Goal: Information Seeking & Learning: Check status

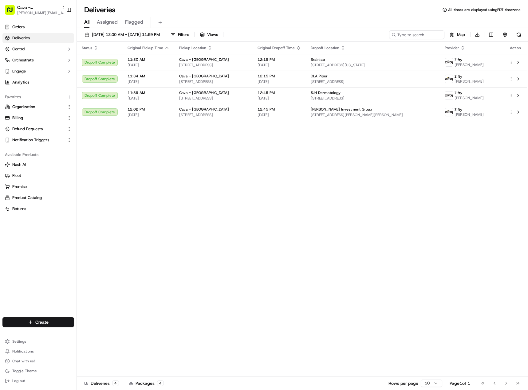
click at [254, 37] on div "[DATE] 12:00 AM - [DATE] 11:59 PM Filters Views Map Download" at bounding box center [302, 35] width 451 height 11
click at [37, 6] on span "Cava - [GEOGRAPHIC_DATA]" at bounding box center [38, 7] width 42 height 6
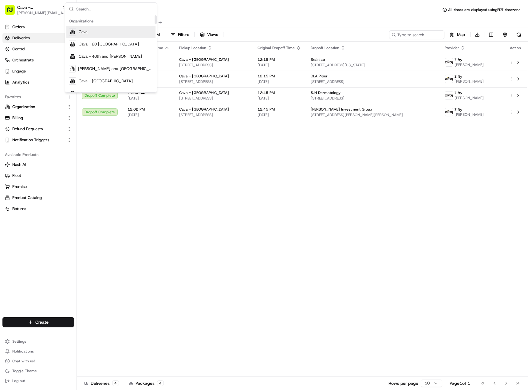
click at [89, 31] on div "Cava" at bounding box center [110, 32] width 89 height 12
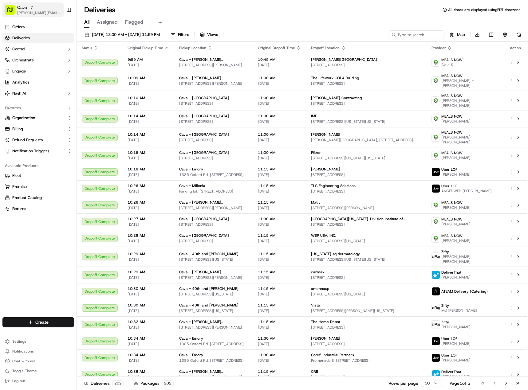
click at [47, 14] on span "[PERSON_NAME][EMAIL_ADDRESS][PERSON_NAME][DOMAIN_NAME]" at bounding box center [39, 12] width 44 height 5
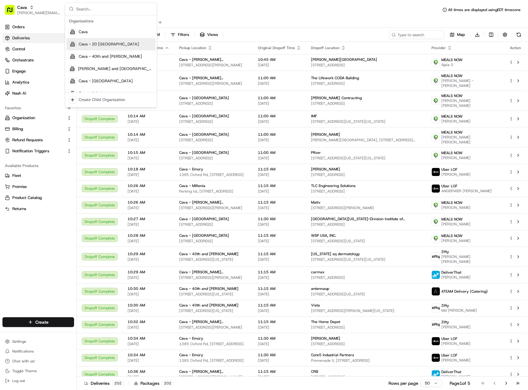
click at [208, 12] on div "Deliveries All times are displayed using EDT timezone" at bounding box center [302, 10] width 451 height 10
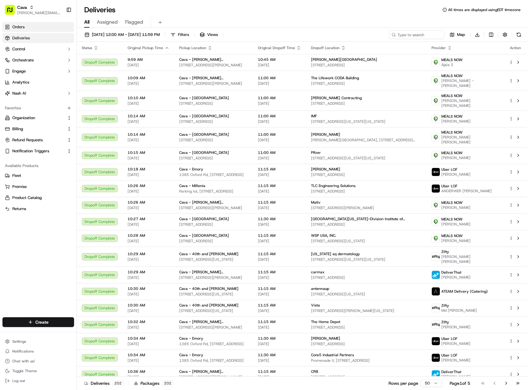
click at [50, 28] on link "Orders" at bounding box center [38, 27] width 72 height 10
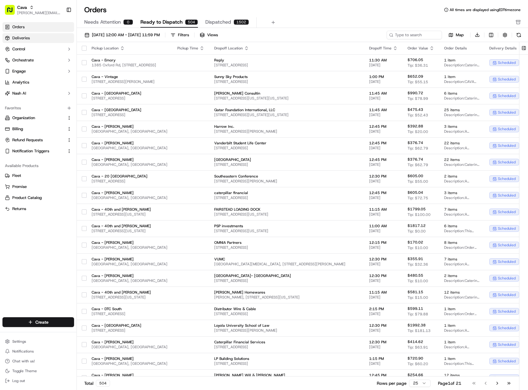
click at [52, 35] on link "Deliveries" at bounding box center [38, 38] width 72 height 10
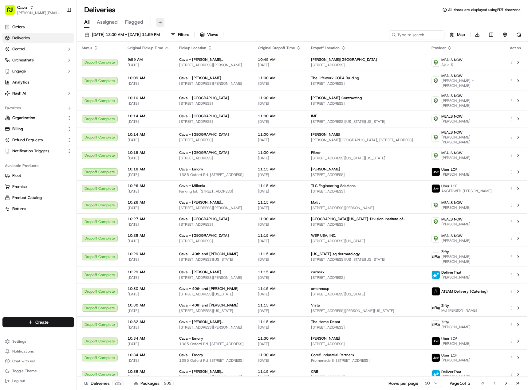
click at [162, 21] on button at bounding box center [160, 22] width 9 height 9
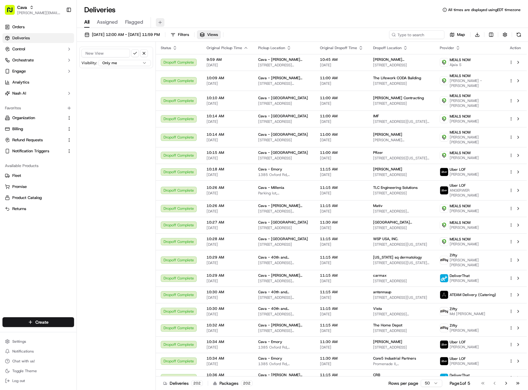
click at [158, 23] on button at bounding box center [160, 22] width 9 height 9
click at [145, 52] on button "button" at bounding box center [144, 53] width 8 height 8
click at [158, 22] on button at bounding box center [160, 22] width 9 height 9
click at [80, 21] on div "All Assigned Flagged" at bounding box center [302, 22] width 451 height 11
click at [84, 21] on div "All Assigned Flagged" at bounding box center [302, 22] width 451 height 11
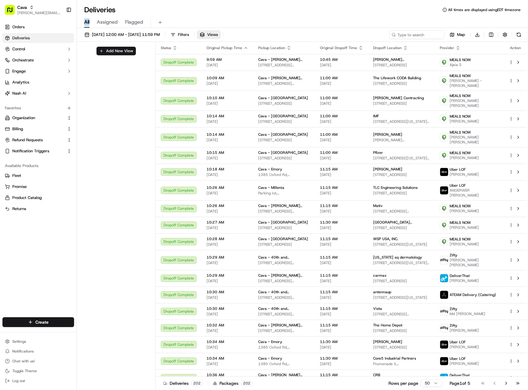
click at [84, 22] on div "All Assigned Flagged" at bounding box center [302, 22] width 451 height 11
click at [88, 23] on span "All" at bounding box center [86, 21] width 5 height 7
click at [89, 23] on span "All" at bounding box center [86, 21] width 5 height 7
click at [97, 9] on h1 "Deliveries" at bounding box center [99, 10] width 31 height 10
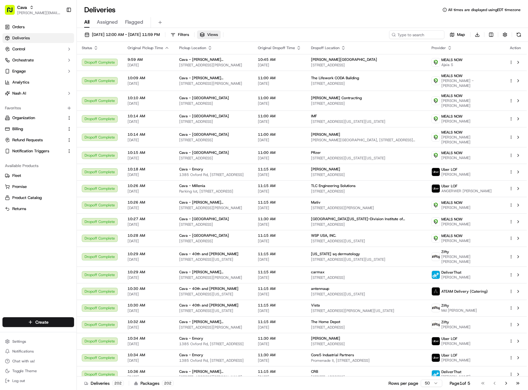
click at [218, 35] on span "Views" at bounding box center [212, 35] width 11 height 6
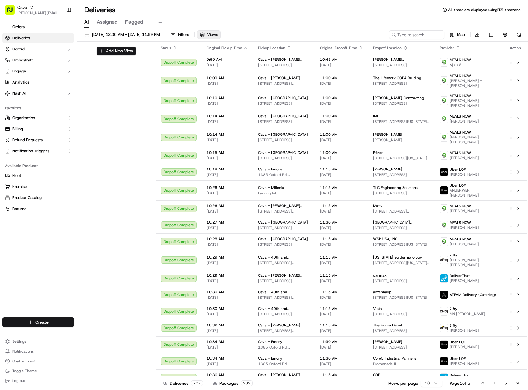
click at [218, 33] on span "Views" at bounding box center [212, 35] width 11 height 6
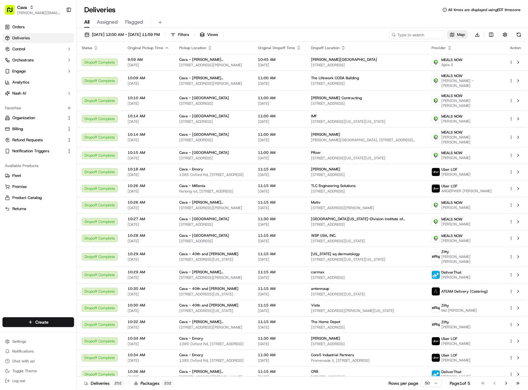
click at [454, 36] on button "Map" at bounding box center [456, 34] width 21 height 9
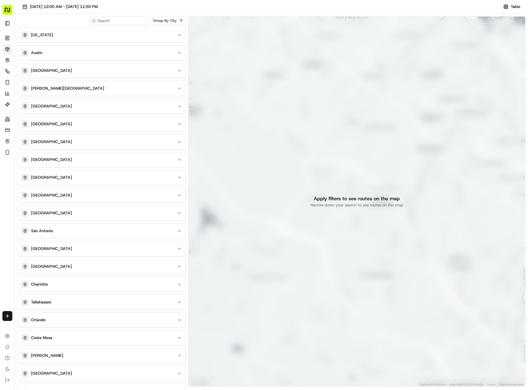
click at [5, 10] on rect "button" at bounding box center [7, 10] width 10 height 10
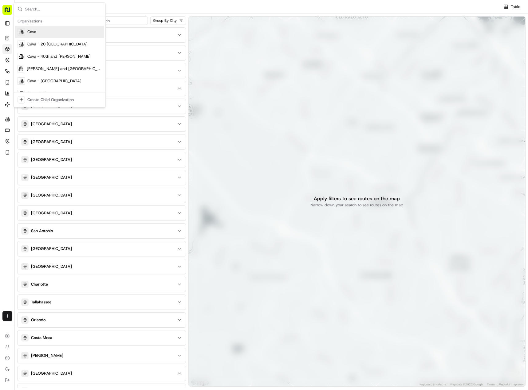
click at [5, 10] on rect "button" at bounding box center [7, 10] width 10 height 10
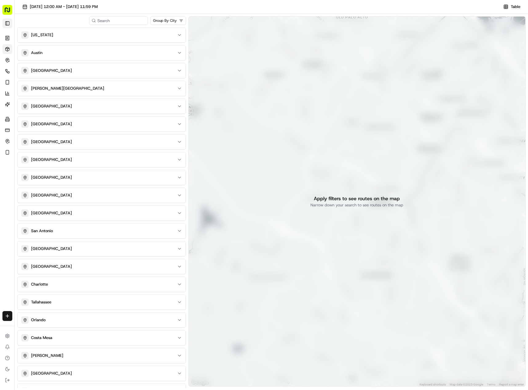
click at [8, 23] on button "Toggle Sidebar" at bounding box center [7, 23] width 10 height 10
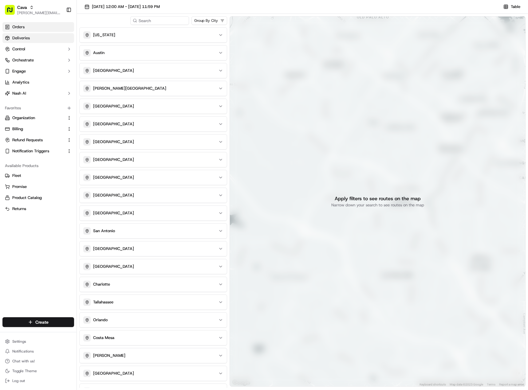
click at [7, 23] on link "Orders" at bounding box center [38, 27] width 72 height 10
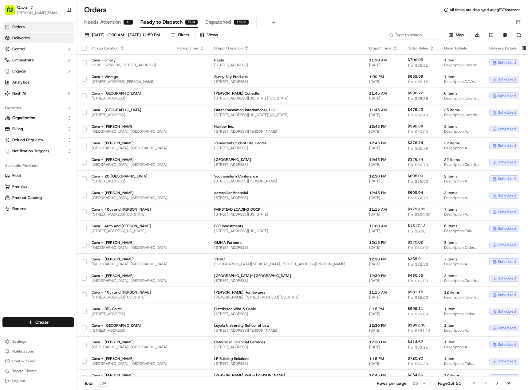
click at [35, 37] on link "Deliveries" at bounding box center [38, 38] width 72 height 10
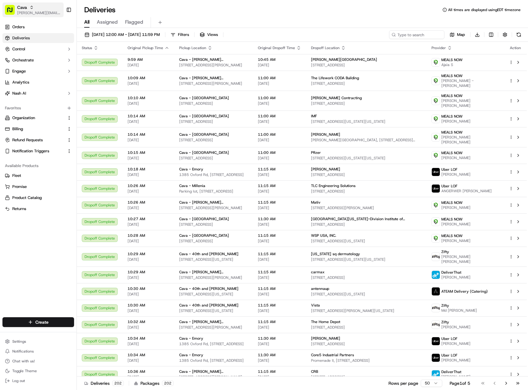
click at [27, 13] on span "[PERSON_NAME][EMAIL_ADDRESS][PERSON_NAME][DOMAIN_NAME]" at bounding box center [39, 12] width 44 height 5
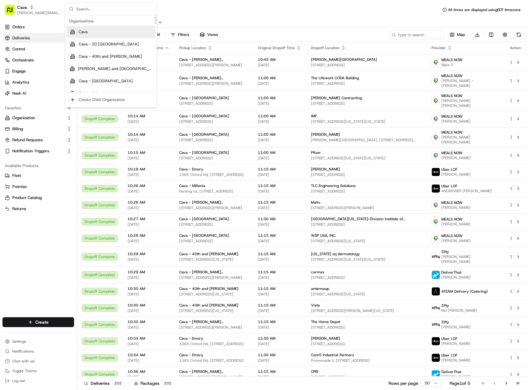
click at [105, 35] on div "Cava" at bounding box center [110, 32] width 89 height 12
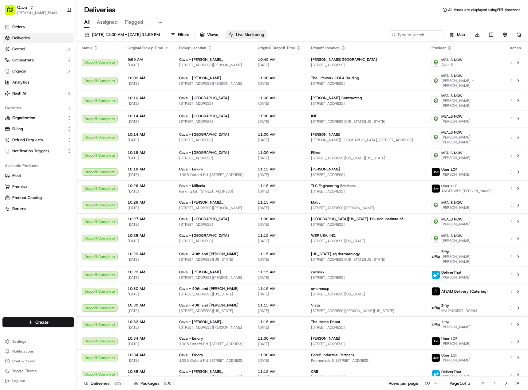
click at [264, 31] on button "Live Monitoring" at bounding box center [246, 34] width 41 height 9
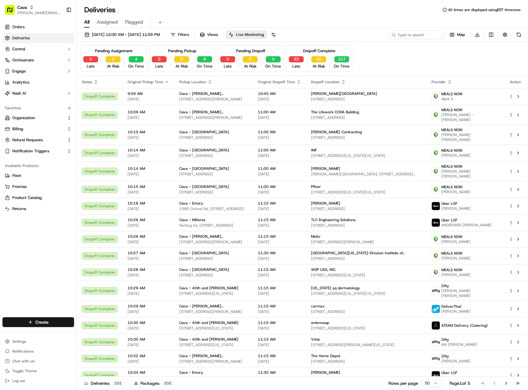
click at [264, 32] on span "Live Monitoring" at bounding box center [250, 35] width 28 height 6
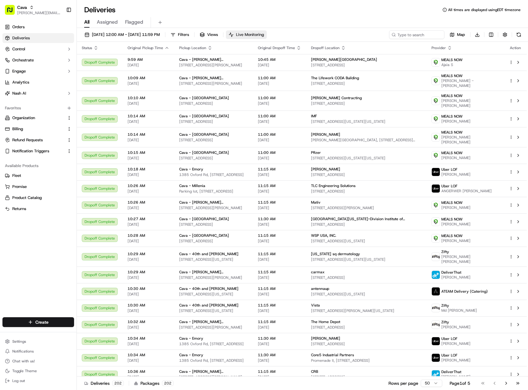
click at [264, 33] on span "Live Monitoring" at bounding box center [250, 35] width 28 height 6
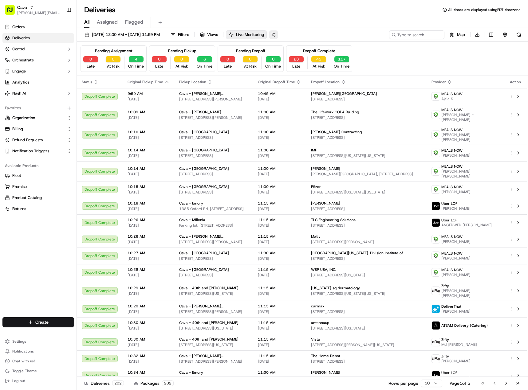
click at [278, 36] on button at bounding box center [273, 34] width 9 height 9
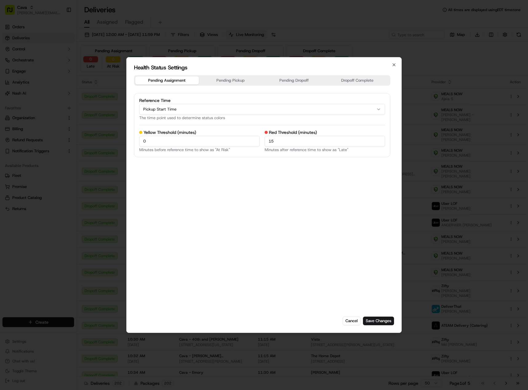
click at [237, 84] on button "Pending Pickup" at bounding box center [231, 80] width 64 height 8
click at [173, 80] on button "Pending Assignment" at bounding box center [167, 80] width 64 height 8
click at [392, 67] on icon "button" at bounding box center [393, 64] width 5 height 5
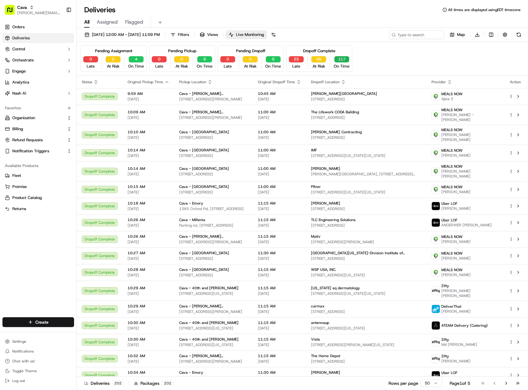
click at [341, 60] on button "117" at bounding box center [341, 59] width 15 height 6
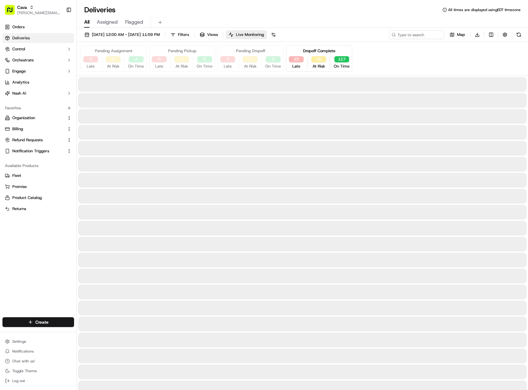
click at [333, 50] on div "Dropoff Complete" at bounding box center [319, 51] width 32 height 6
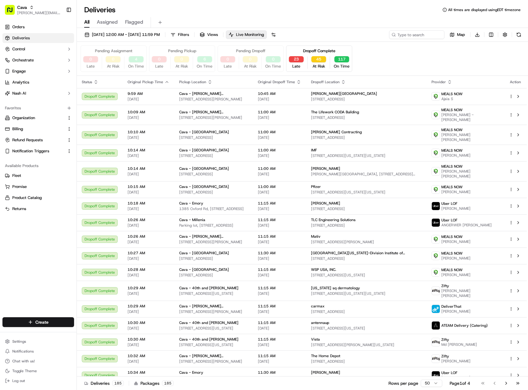
click at [325, 50] on div "Dropoff Complete" at bounding box center [319, 51] width 32 height 6
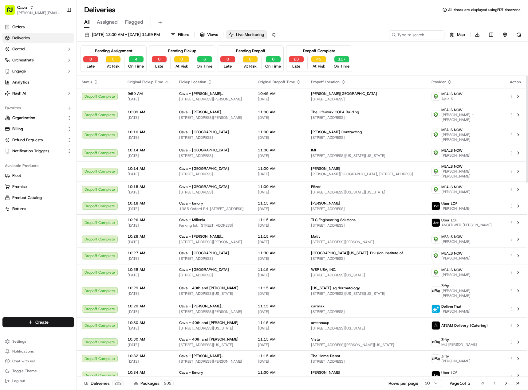
click at [263, 36] on span "Live Monitoring" at bounding box center [250, 35] width 28 height 6
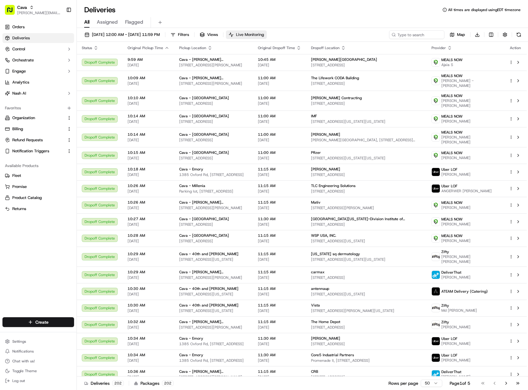
click at [264, 35] on span "Live Monitoring" at bounding box center [250, 35] width 28 height 6
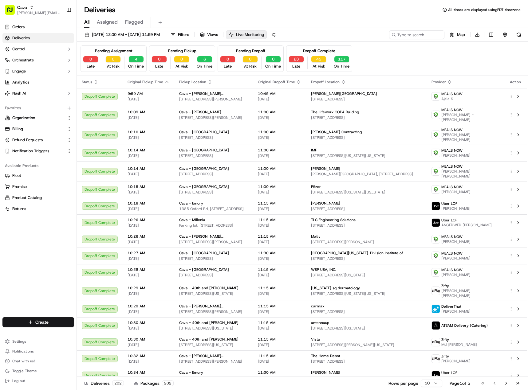
click at [264, 33] on span "Live Monitoring" at bounding box center [250, 35] width 28 height 6
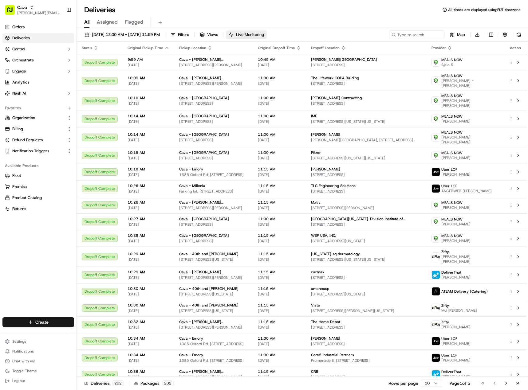
click at [264, 36] on span "Live Monitoring" at bounding box center [250, 35] width 28 height 6
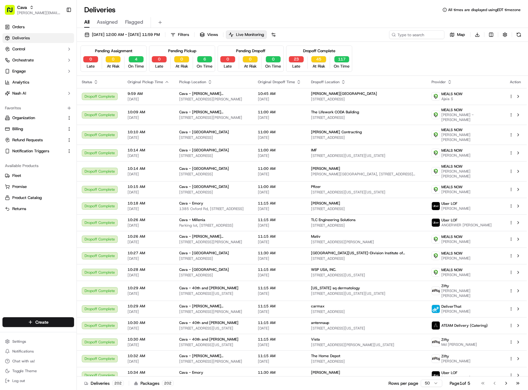
click at [39, 289] on div "Orders Deliveries Control Orchestrate Engage Analytics Nash AI Favorites Organi…" at bounding box center [38, 166] width 76 height 293
drag, startPoint x: 431, startPoint y: 61, endPoint x: 458, endPoint y: 63, distance: 27.1
click at [458, 63] on div "Pending Assignment 0 Late 0 At Risk 4 On Time Pending Pickup 0 Late 0 At Risk 6…" at bounding box center [301, 58] width 443 height 26
click at [267, 32] on button "Live Monitoring" at bounding box center [246, 34] width 41 height 9
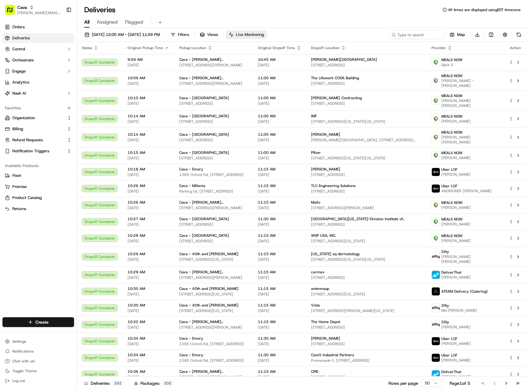
click at [264, 35] on span "Live Monitoring" at bounding box center [250, 35] width 28 height 6
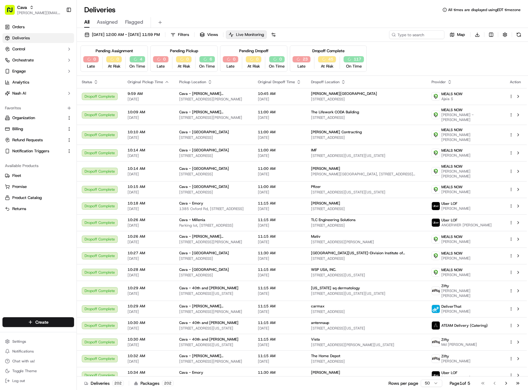
click at [264, 35] on span "Live Monitoring" at bounding box center [250, 35] width 28 height 6
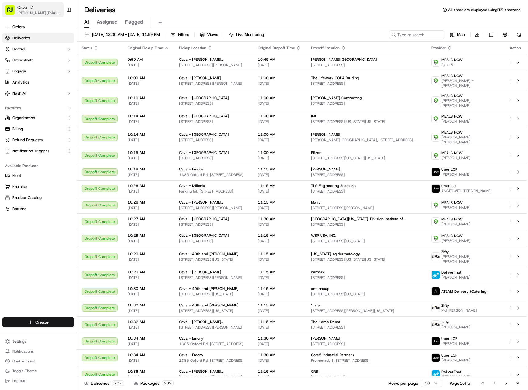
drag, startPoint x: 42, startPoint y: 12, endPoint x: 35, endPoint y: 14, distance: 7.9
click at [38, 11] on span "[PERSON_NAME][EMAIL_ADDRESS][PERSON_NAME][DOMAIN_NAME]" at bounding box center [39, 12] width 44 height 5
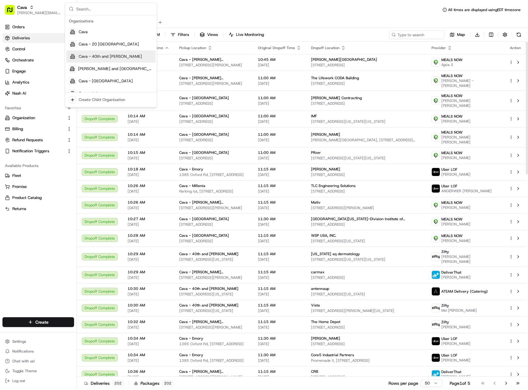
click at [180, 13] on div "Deliveries All times are displayed using EDT timezone" at bounding box center [302, 10] width 451 height 10
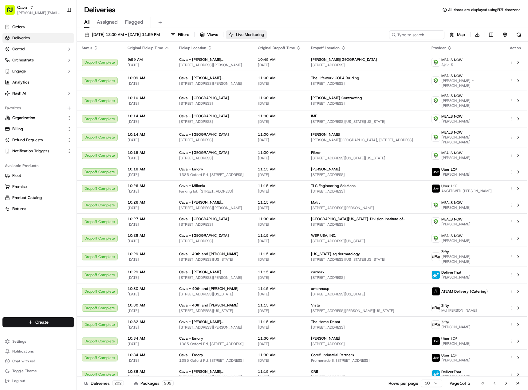
click at [264, 37] on span "Live Monitoring" at bounding box center [250, 35] width 28 height 6
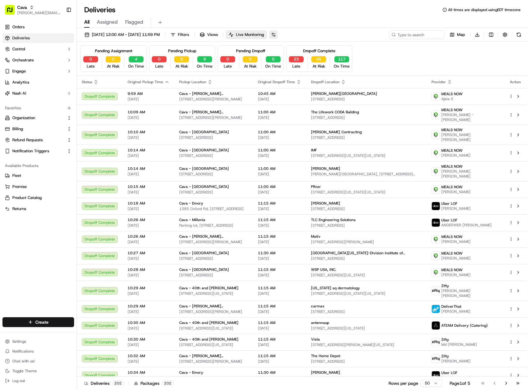
click at [278, 36] on button at bounding box center [273, 34] width 9 height 9
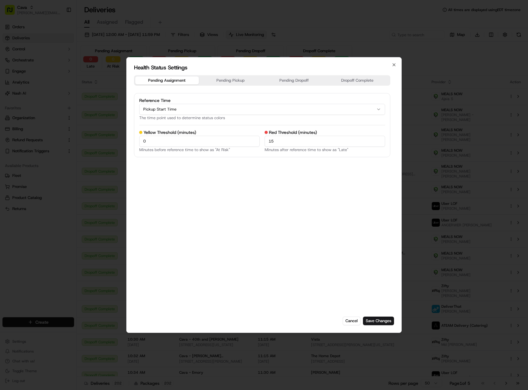
click at [219, 76] on button "Pending Pickup" at bounding box center [231, 80] width 64 height 8
click at [278, 82] on button "Pending Dropoff" at bounding box center [294, 80] width 64 height 8
click at [347, 82] on button "Dropoff Complete" at bounding box center [357, 80] width 64 height 8
click at [395, 66] on icon "button" at bounding box center [393, 64] width 5 height 5
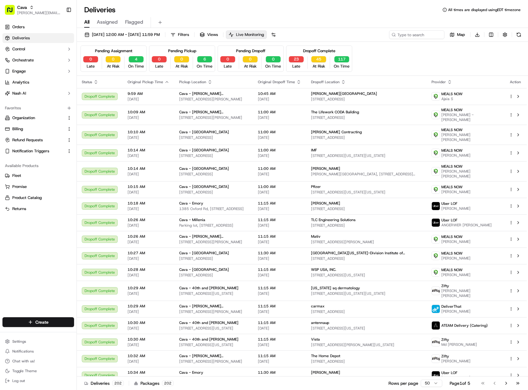
click at [264, 36] on span "Live Monitoring" at bounding box center [250, 35] width 28 height 6
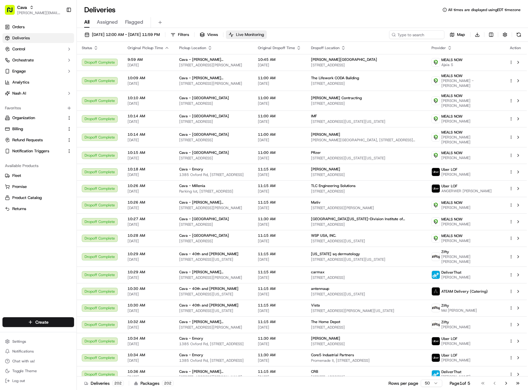
click at [264, 34] on span "Live Monitoring" at bounding box center [250, 35] width 28 height 6
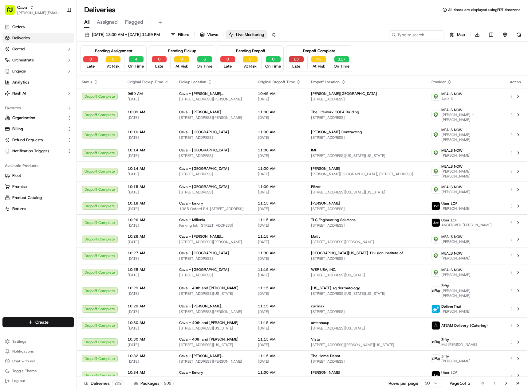
click at [299, 59] on button "23" at bounding box center [296, 59] width 15 height 6
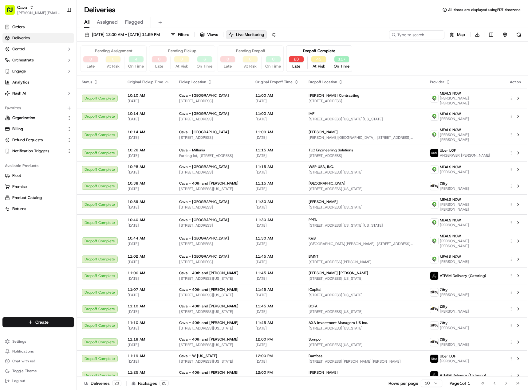
click at [300, 53] on div "Dropoff Complete 23 Late 45 At Risk 117 On Time" at bounding box center [319, 58] width 66 height 26
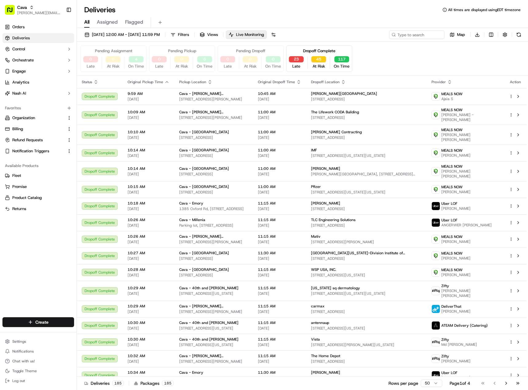
click at [311, 49] on div "Dropoff Complete" at bounding box center [319, 51] width 32 height 6
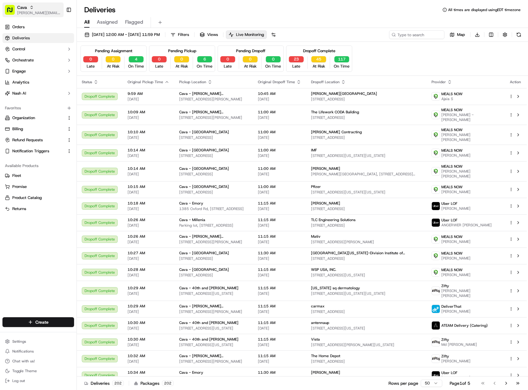
click at [44, 5] on div "Cava" at bounding box center [39, 7] width 44 height 6
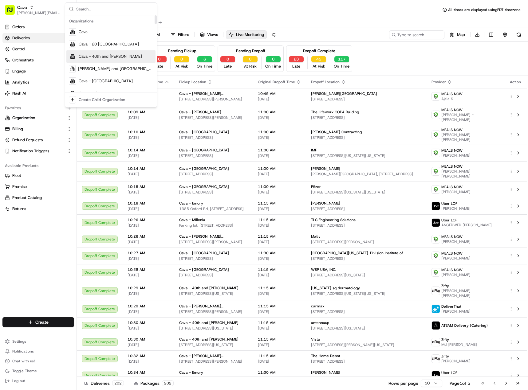
click at [423, 64] on div "Pending Assignment 0 Late 0 At Risk 4 On Time Pending Pickup 0 Late 0 At Risk 6…" at bounding box center [301, 58] width 443 height 26
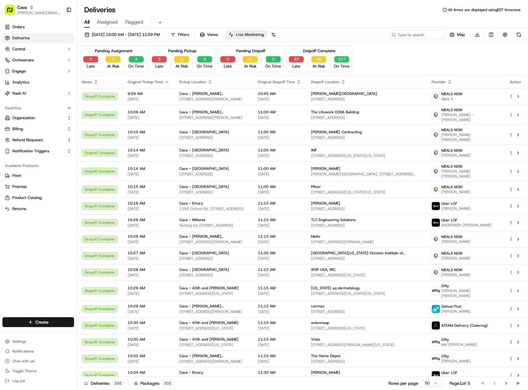
drag, startPoint x: 282, startPoint y: 35, endPoint x: 469, endPoint y: 385, distance: 397.4
click at [264, 35] on span "Live Monitoring" at bounding box center [250, 35] width 28 height 6
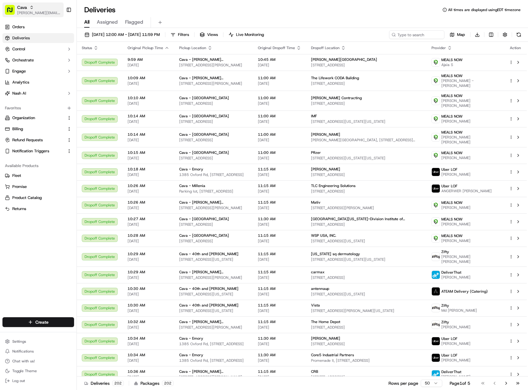
click at [38, 6] on div "Cava" at bounding box center [39, 7] width 44 height 6
type input "Sherm"
click at [128, 30] on div "[PERSON_NAME][GEOGRAPHIC_DATA]" at bounding box center [110, 32] width 89 height 12
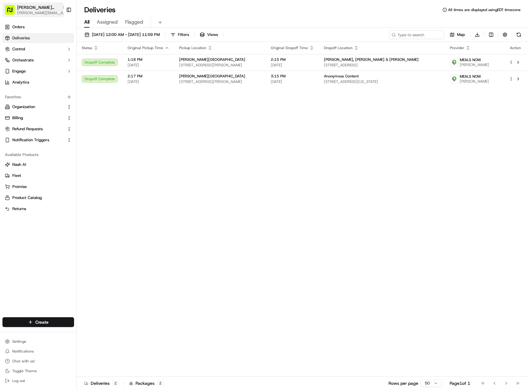
click at [51, 13] on span "[PERSON_NAME][EMAIL_ADDRESS][PERSON_NAME][DOMAIN_NAME]" at bounding box center [41, 12] width 49 height 5
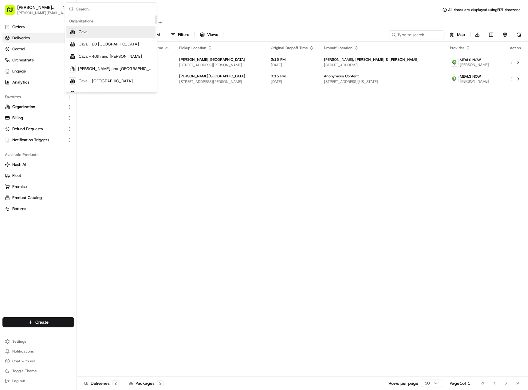
click at [100, 32] on div "Cava" at bounding box center [110, 32] width 89 height 12
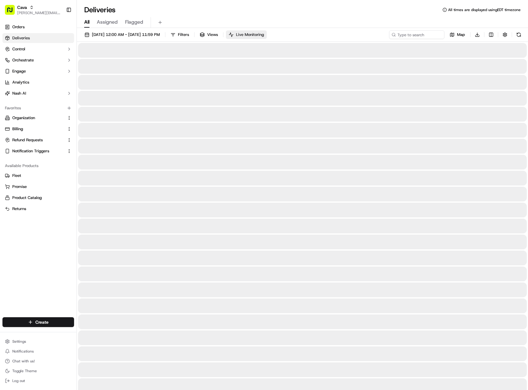
click at [264, 34] on span "Live Monitoring" at bounding box center [250, 35] width 28 height 6
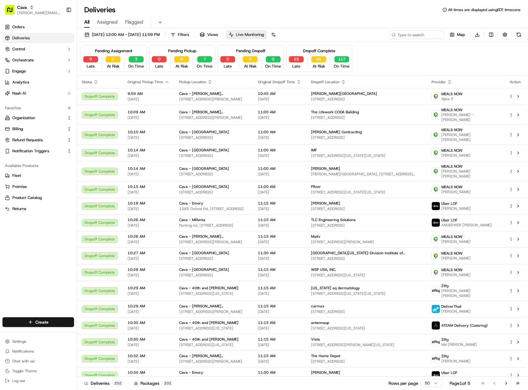
click at [264, 33] on span "Live Monitoring" at bounding box center [250, 35] width 28 height 6
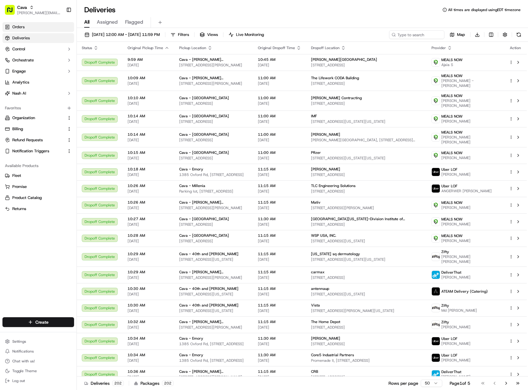
click at [27, 26] on link "Orders" at bounding box center [38, 27] width 72 height 10
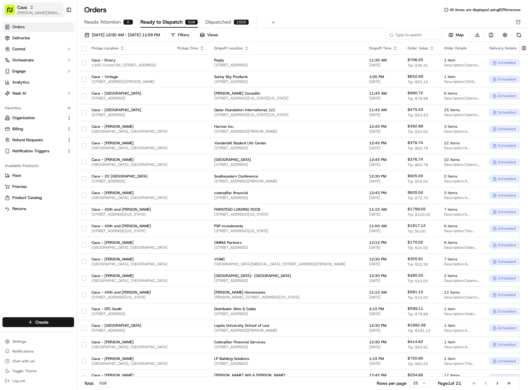
click at [49, 11] on span "[PERSON_NAME][EMAIL_ADDRESS][PERSON_NAME][DOMAIN_NAME]" at bounding box center [39, 12] width 44 height 5
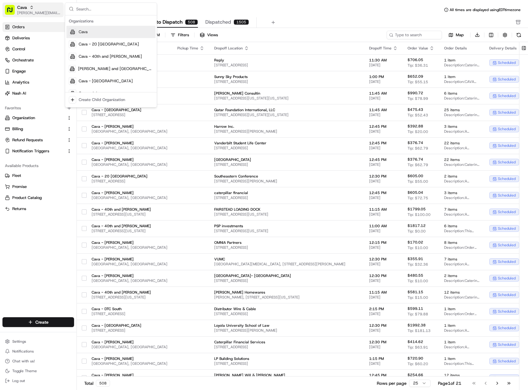
click at [46, 12] on span "[PERSON_NAME][EMAIL_ADDRESS][PERSON_NAME][DOMAIN_NAME]" at bounding box center [39, 12] width 44 height 5
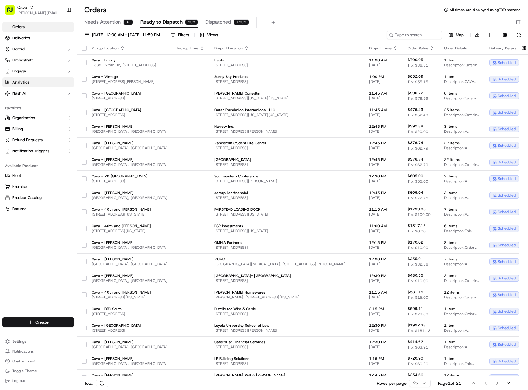
click at [35, 82] on link "Analytics" at bounding box center [38, 82] width 72 height 10
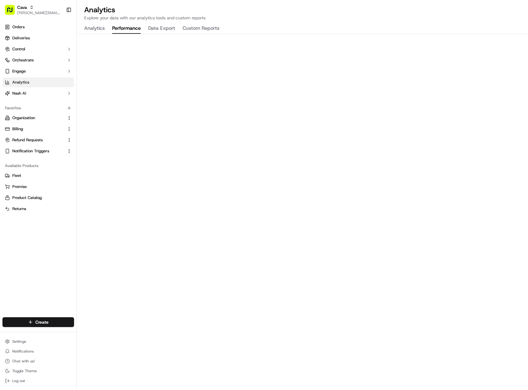
click at [132, 27] on button "Performance" at bounding box center [126, 28] width 29 height 10
click at [22, 85] on span "Analytics" at bounding box center [20, 83] width 17 height 6
click at [95, 28] on button "Analytics" at bounding box center [94, 28] width 21 height 10
click at [129, 28] on button "Performance" at bounding box center [126, 28] width 29 height 10
click at [98, 27] on button "Analytics" at bounding box center [94, 28] width 21 height 10
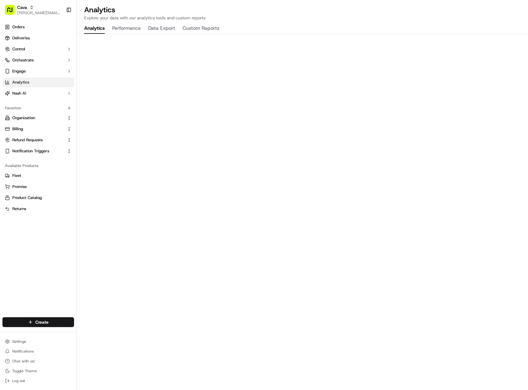
click at [130, 28] on button "Performance" at bounding box center [126, 28] width 29 height 10
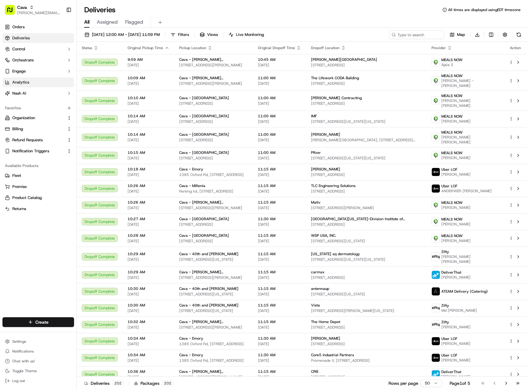
click at [46, 85] on link "Analytics" at bounding box center [38, 82] width 72 height 10
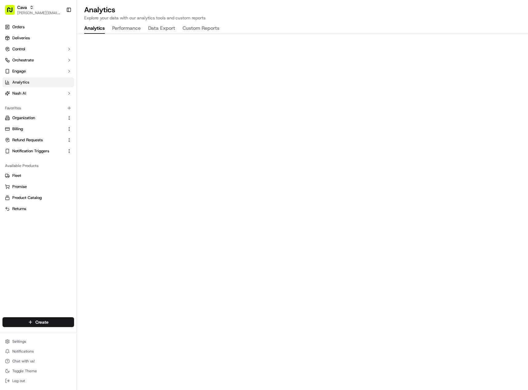
click at [127, 30] on button "Performance" at bounding box center [126, 28] width 29 height 10
